Goal: Information Seeking & Learning: Learn about a topic

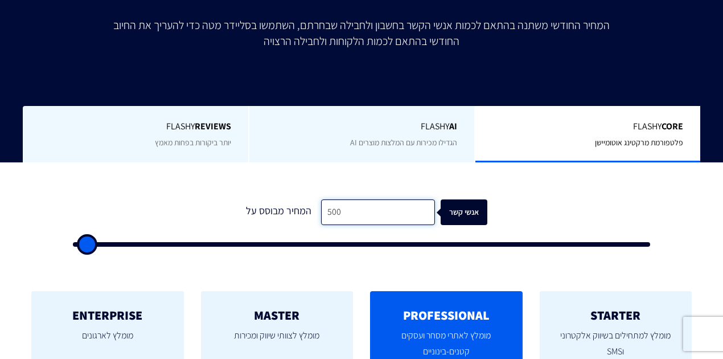
click at [372, 207] on input "500" at bounding box center [378, 212] width 114 height 26
type input "2"
type input "500"
type input "28"
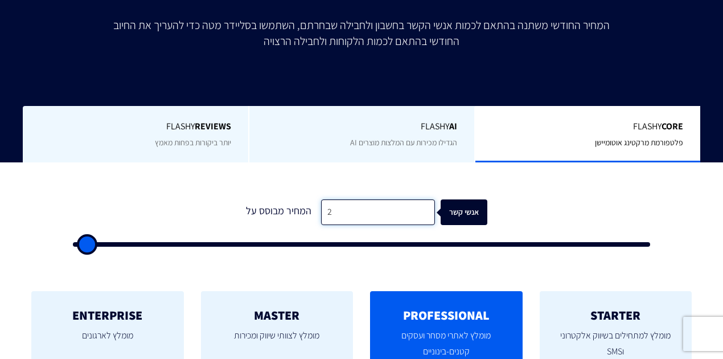
type input "500"
type input "280"
type input "500"
type input "2,800"
type input "3000"
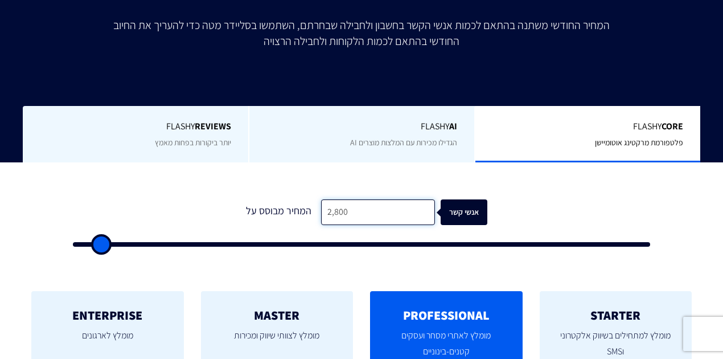
type input "28,000"
type input "28000"
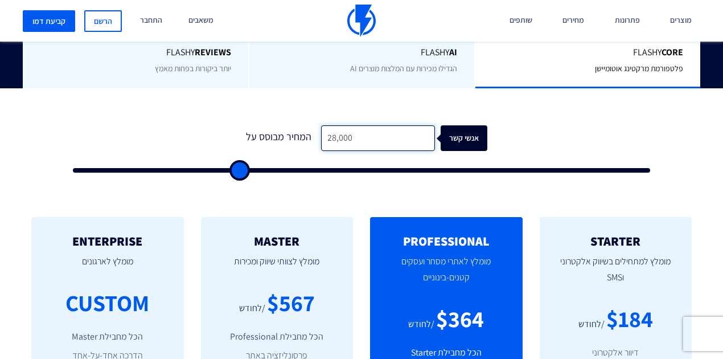
scroll to position [304, 0]
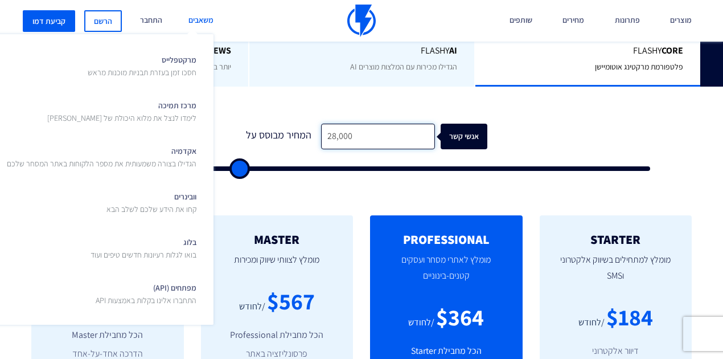
type input "28,000"
